Goal: Navigation & Orientation: Find specific page/section

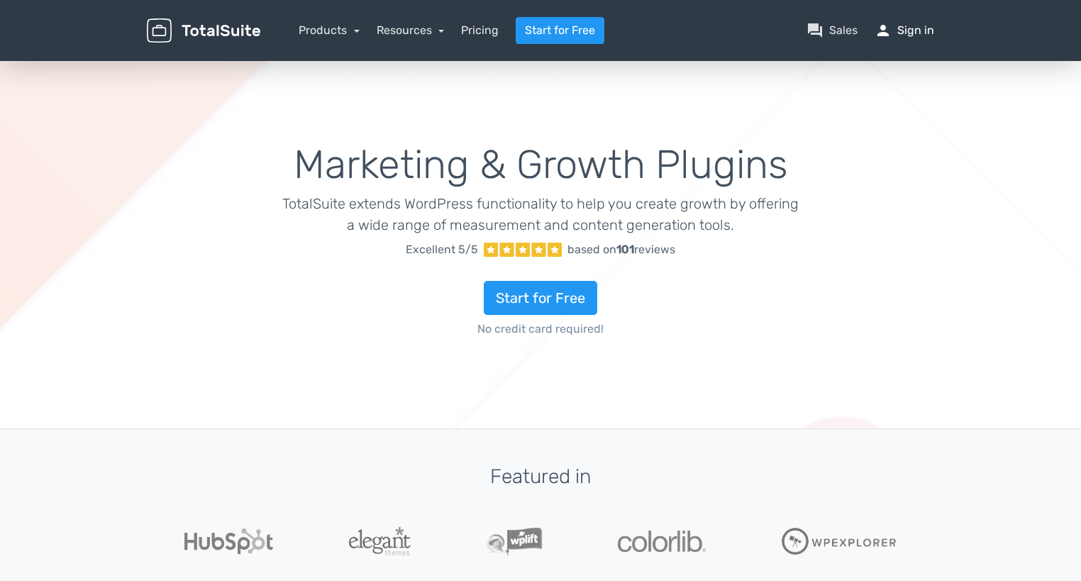
click at [908, 28] on link "person Sign in" at bounding box center [905, 30] width 60 height 17
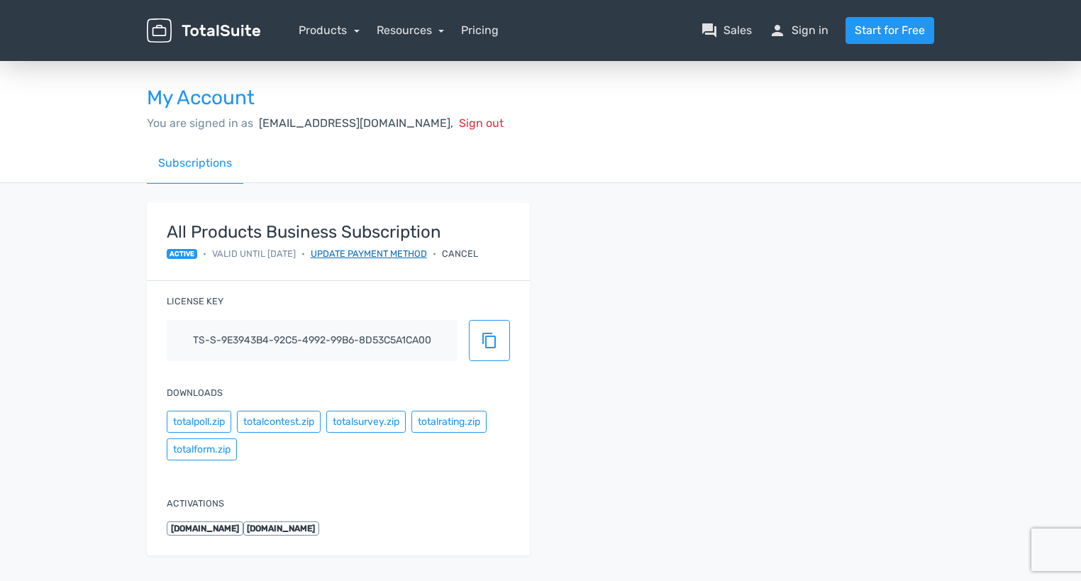
click at [391, 255] on link "Update payment method" at bounding box center [369, 253] width 116 height 13
click at [346, 30] on link "Products" at bounding box center [329, 29] width 61 height 13
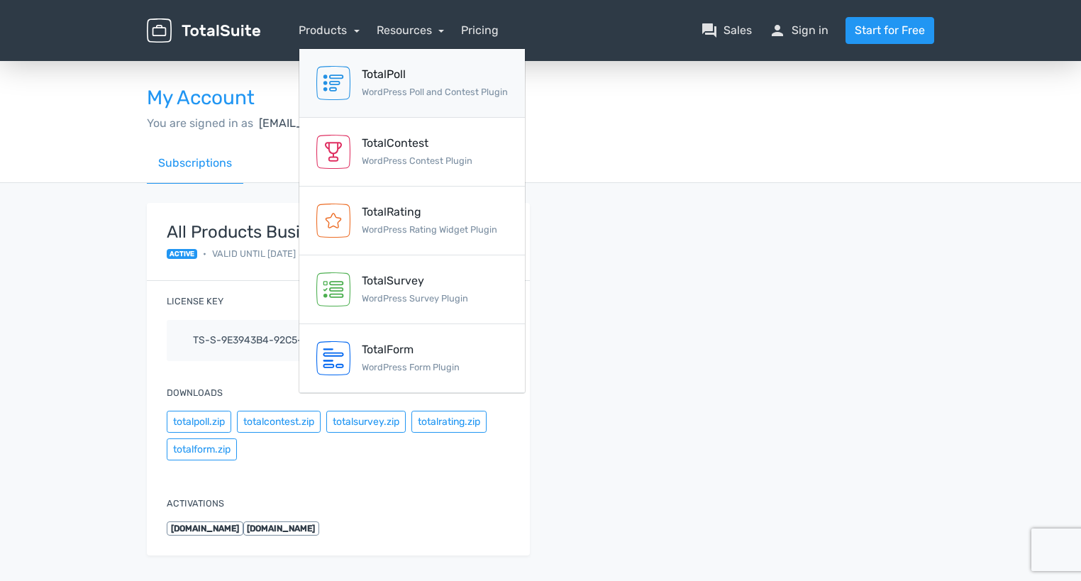
click at [387, 82] on div "TotalPoll" at bounding box center [435, 74] width 146 height 17
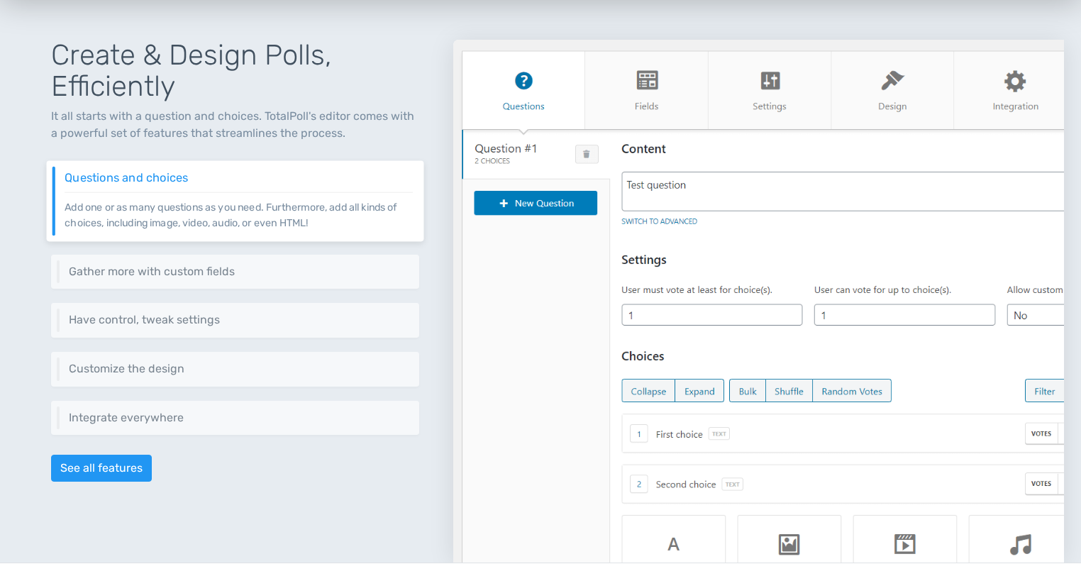
scroll to position [17, 0]
